Goal: Task Accomplishment & Management: Use online tool/utility

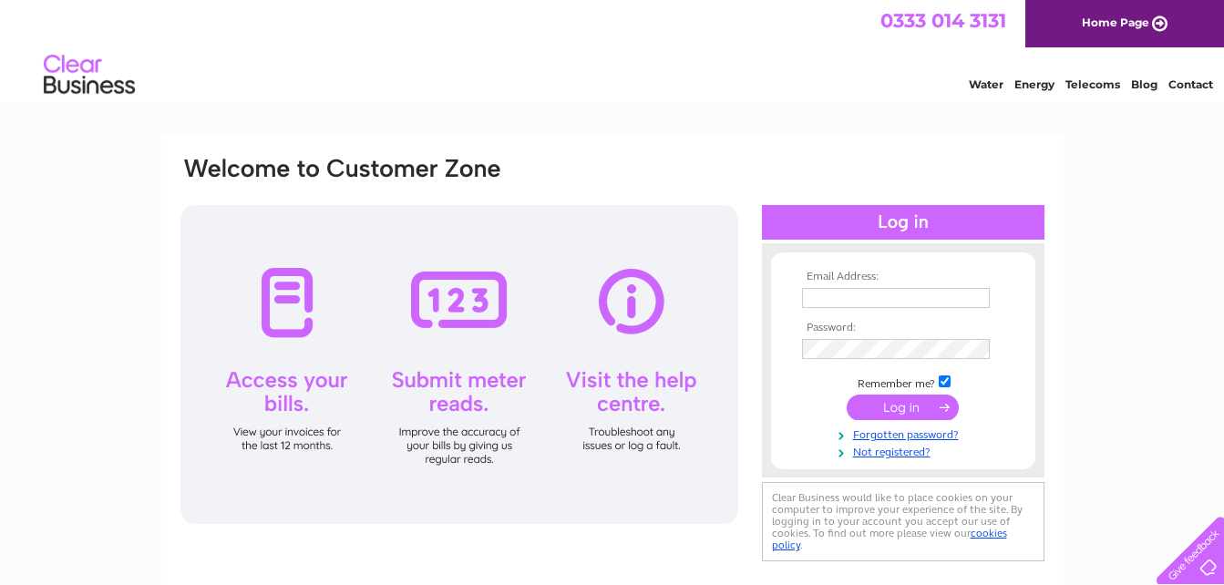
type input "murray.gibb@kepak.com"
click at [930, 408] on input "submit" at bounding box center [903, 408] width 112 height 26
click at [901, 406] on input "submit" at bounding box center [903, 408] width 112 height 26
click at [479, 314] on div at bounding box center [459, 364] width 558 height 319
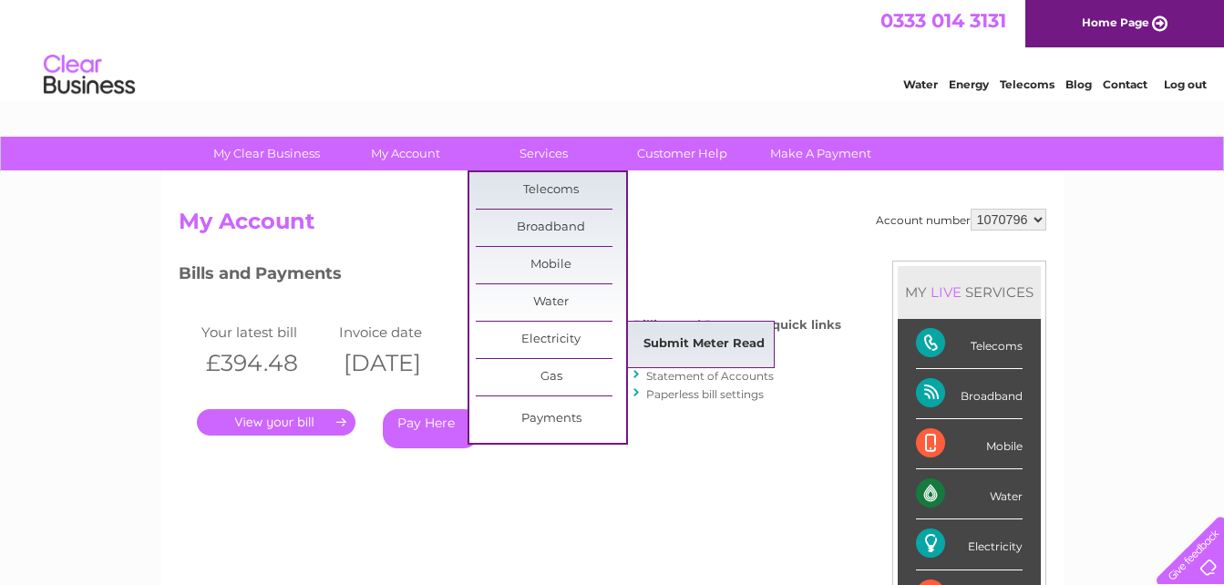
click at [683, 346] on link "Submit Meter Read" at bounding box center [704, 344] width 150 height 36
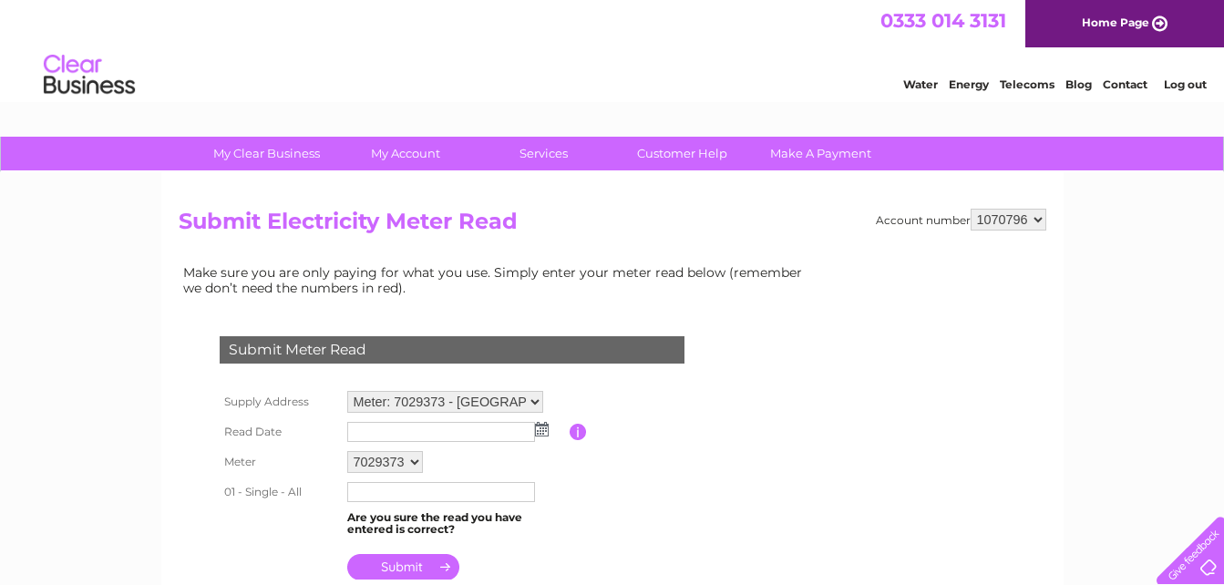
click at [543, 435] on img at bounding box center [542, 429] width 14 height 15
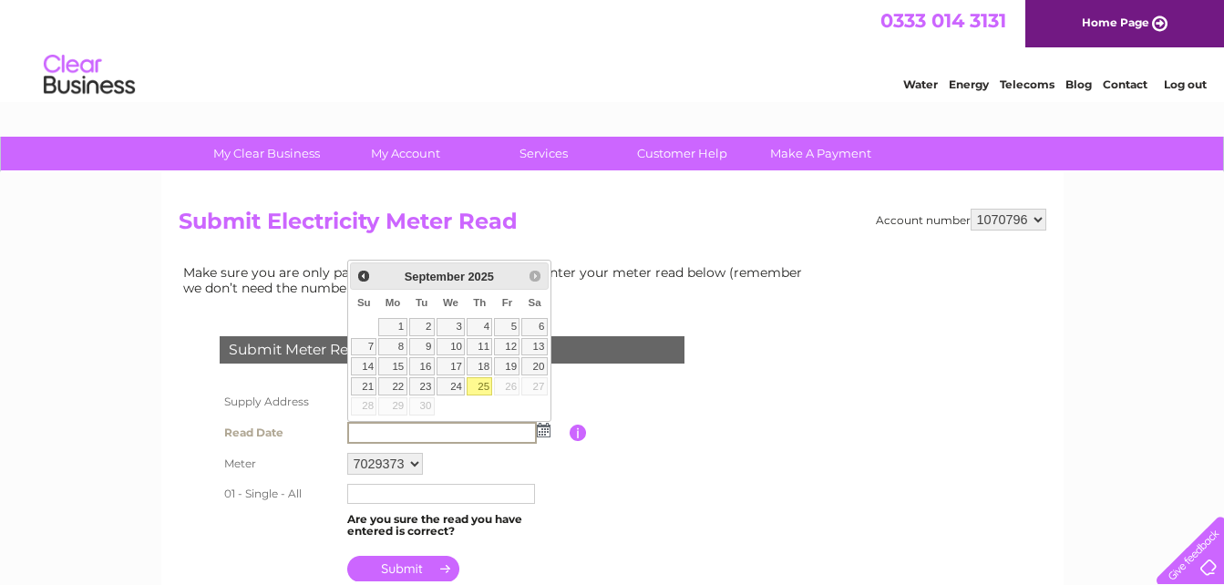
click at [481, 388] on link "25" at bounding box center [480, 386] width 26 height 18
type input "2025/09/25"
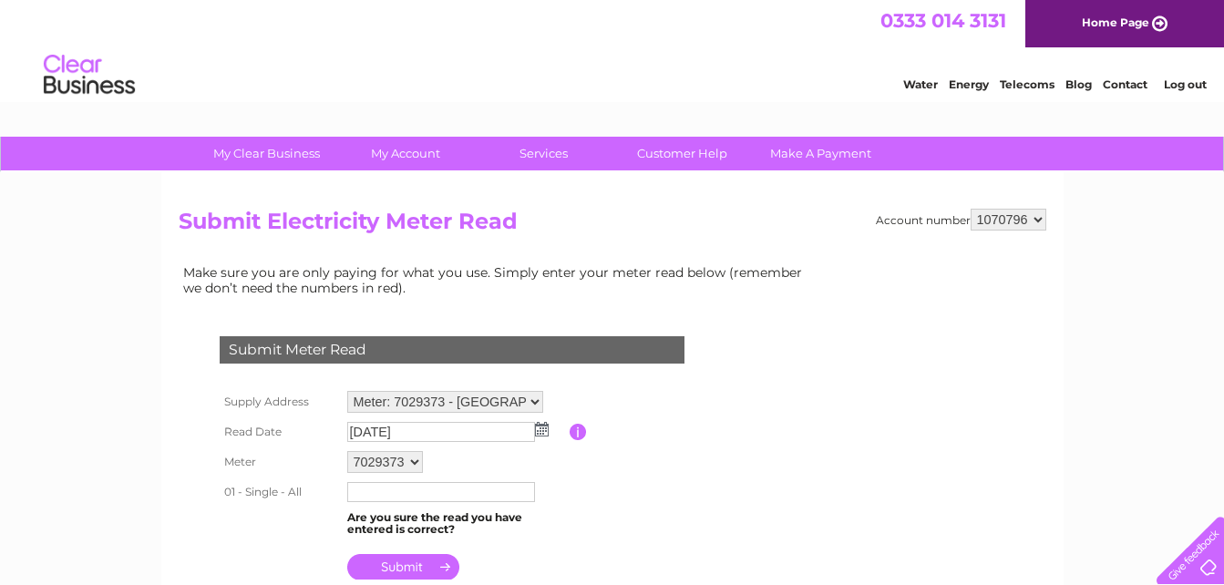
click at [446, 494] on input "text" at bounding box center [441, 492] width 188 height 20
type input "32931"
click at [403, 574] on input "submit" at bounding box center [403, 569] width 112 height 26
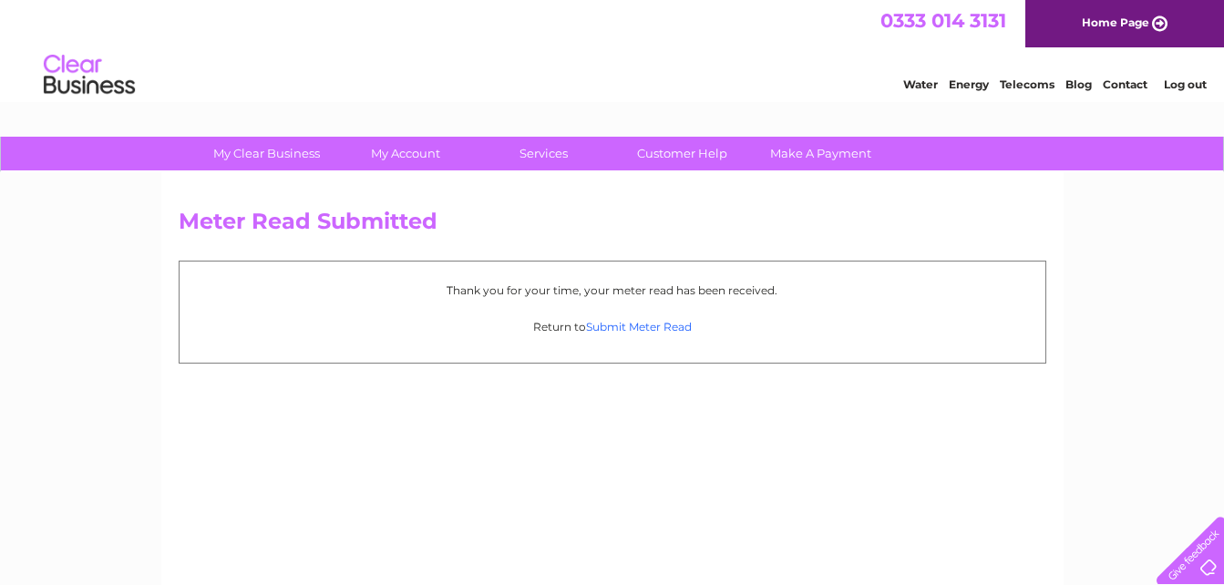
click at [654, 332] on link "Submit Meter Read" at bounding box center [639, 327] width 106 height 14
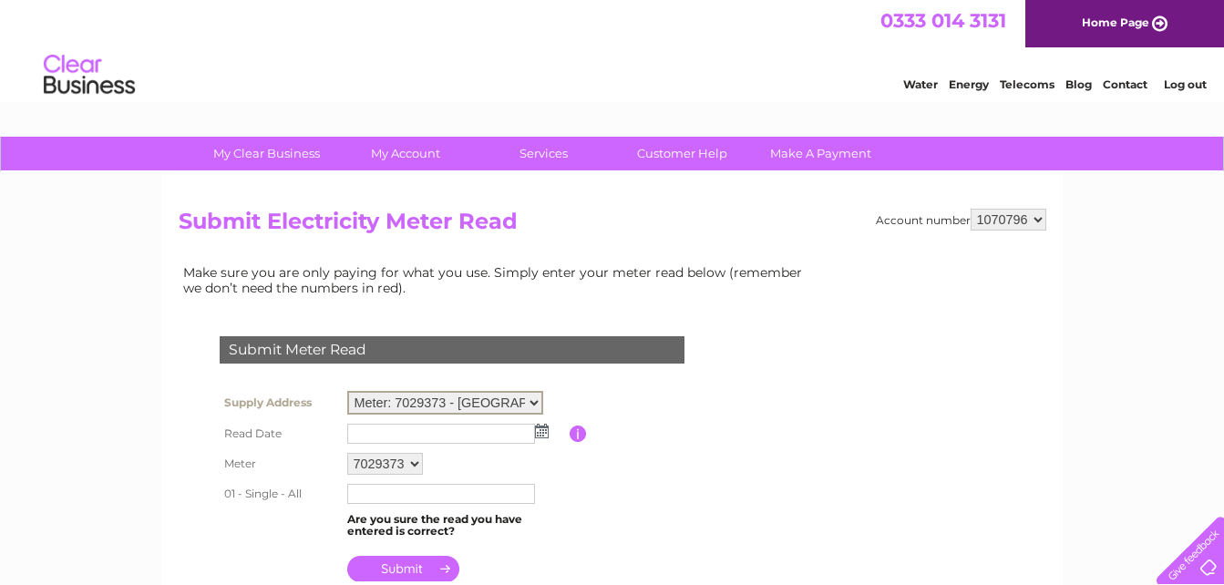
click at [539, 398] on select "Meter: 7029373 - [GEOGRAPHIC_DATA], [PERSON_NAME] Durwaed Co , Drumoak, [GEOGRA…" at bounding box center [445, 403] width 196 height 24
select select "143525"
click at [347, 391] on select "Meter: 7029373 - [GEOGRAPHIC_DATA], [PERSON_NAME] Durwaed Co , Drumoak, [GEOGRA…" at bounding box center [445, 403] width 196 height 24
click at [541, 432] on img at bounding box center [542, 429] width 14 height 15
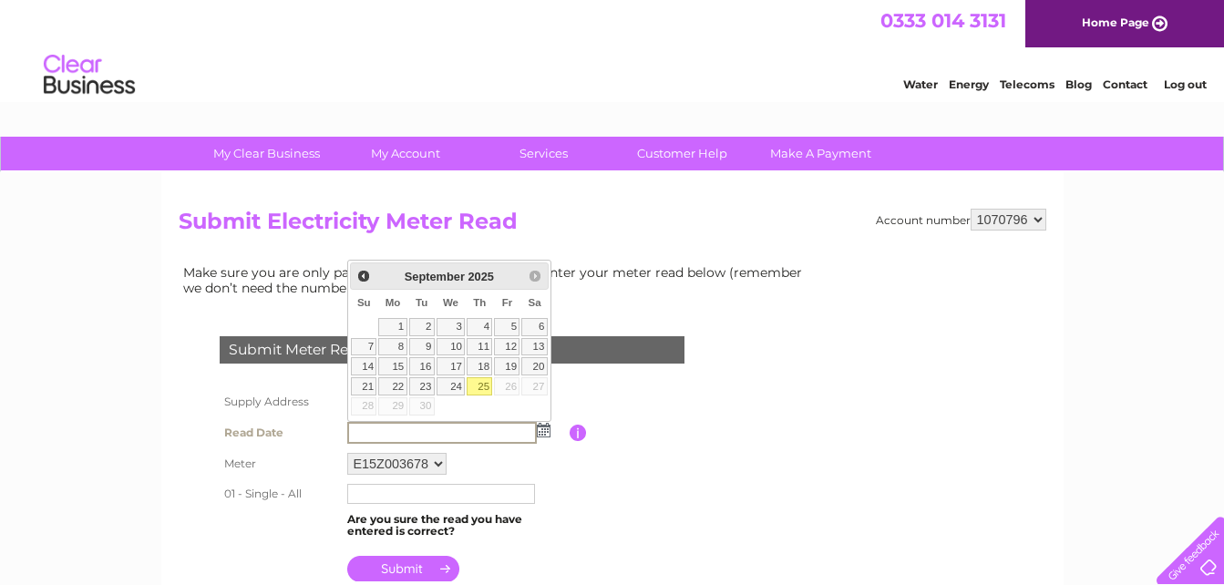
click at [480, 386] on link "25" at bounding box center [480, 386] width 26 height 18
type input "[DATE]"
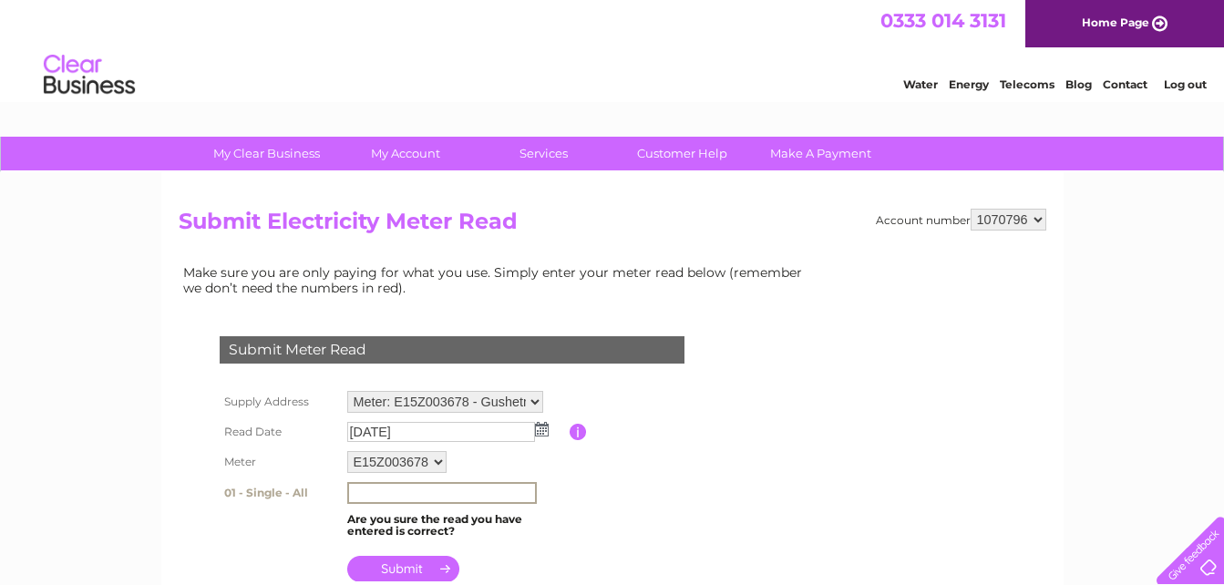
click at [405, 495] on input "text" at bounding box center [442, 493] width 190 height 22
type input "060027"
click at [405, 571] on input "submit" at bounding box center [403, 569] width 112 height 26
